Goal: Information Seeking & Learning: Learn about a topic

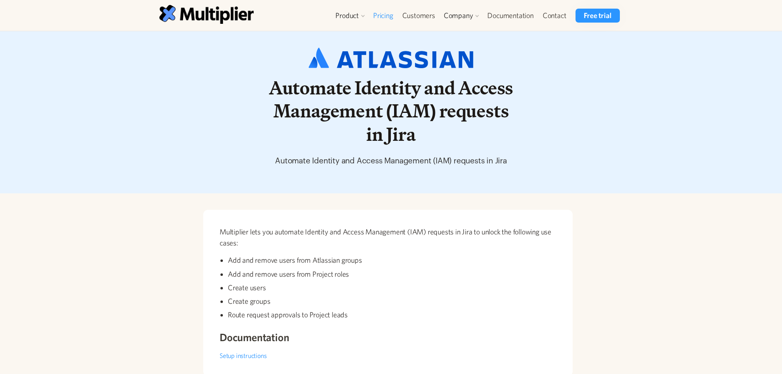
click at [387, 17] on link "Pricing" at bounding box center [383, 16] width 29 height 14
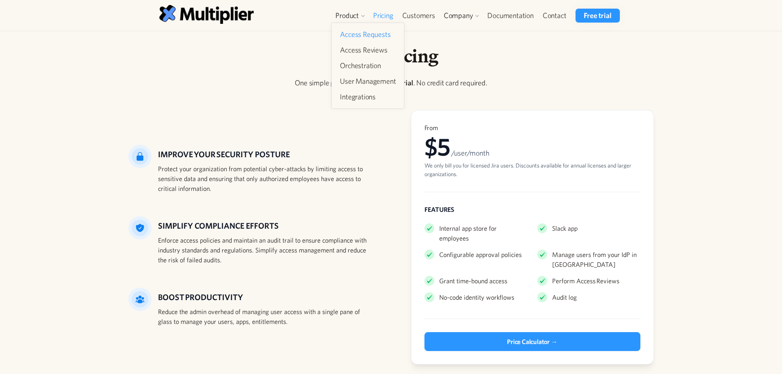
click at [348, 34] on link "Access Requests" at bounding box center [368, 34] width 62 height 15
